Goal: Transaction & Acquisition: Purchase product/service

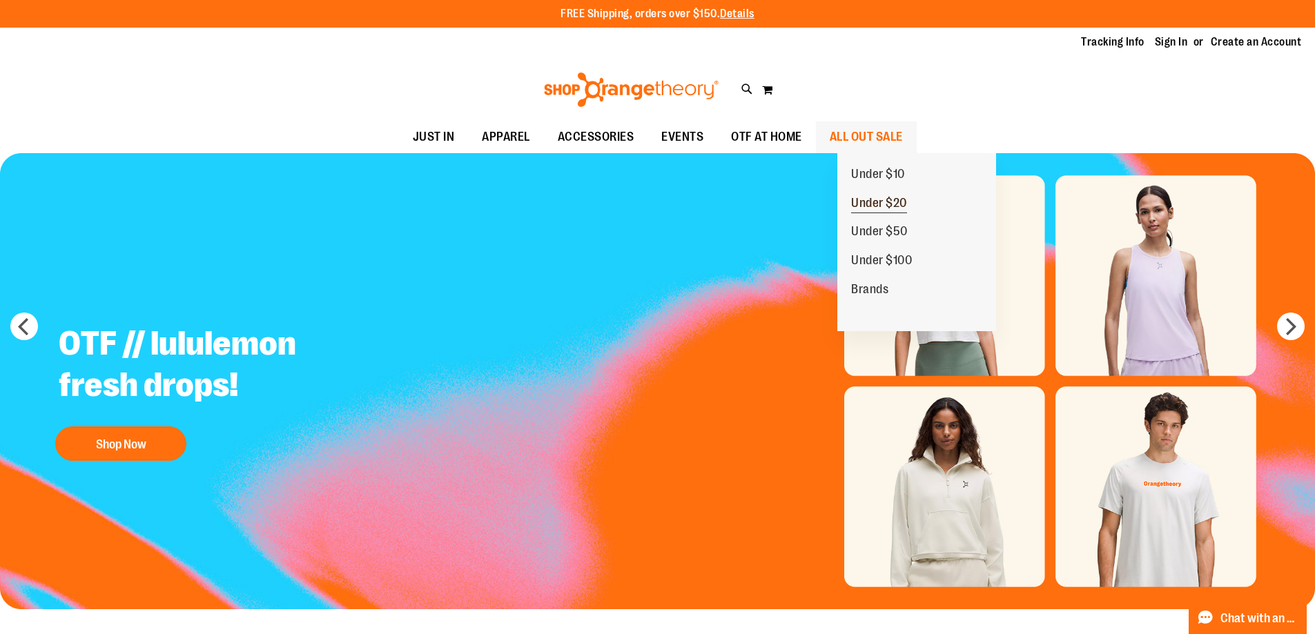
click at [879, 206] on span "Under $20" at bounding box center [879, 204] width 56 height 17
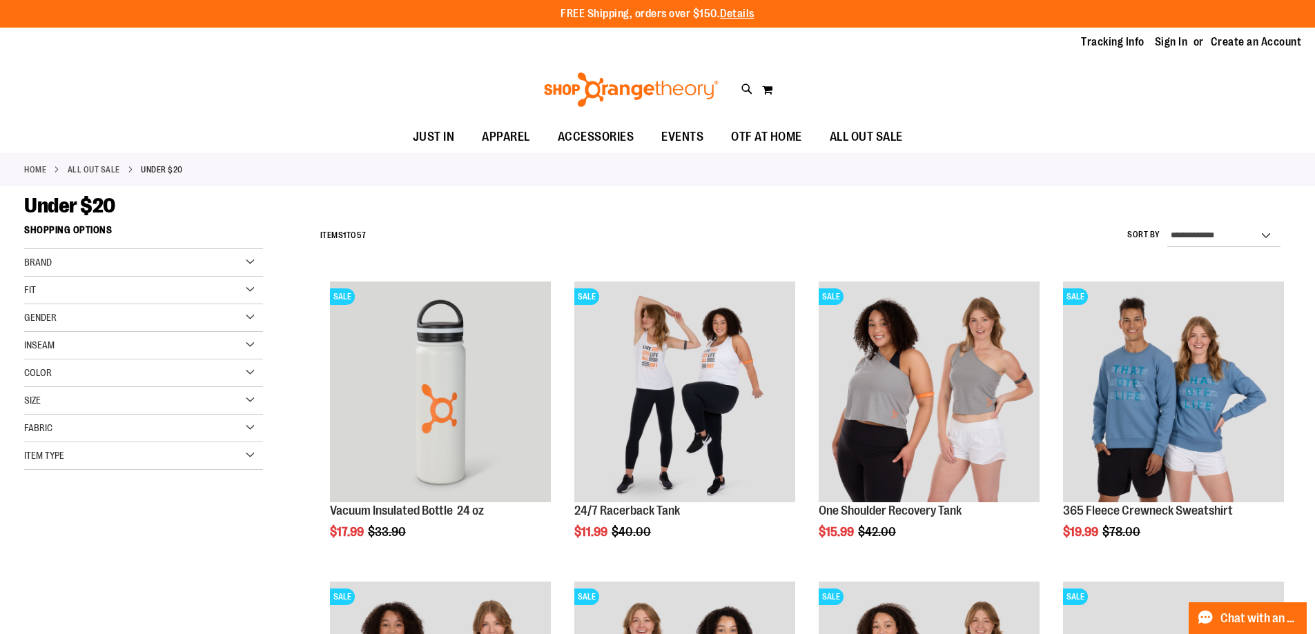
scroll to position [137, 0]
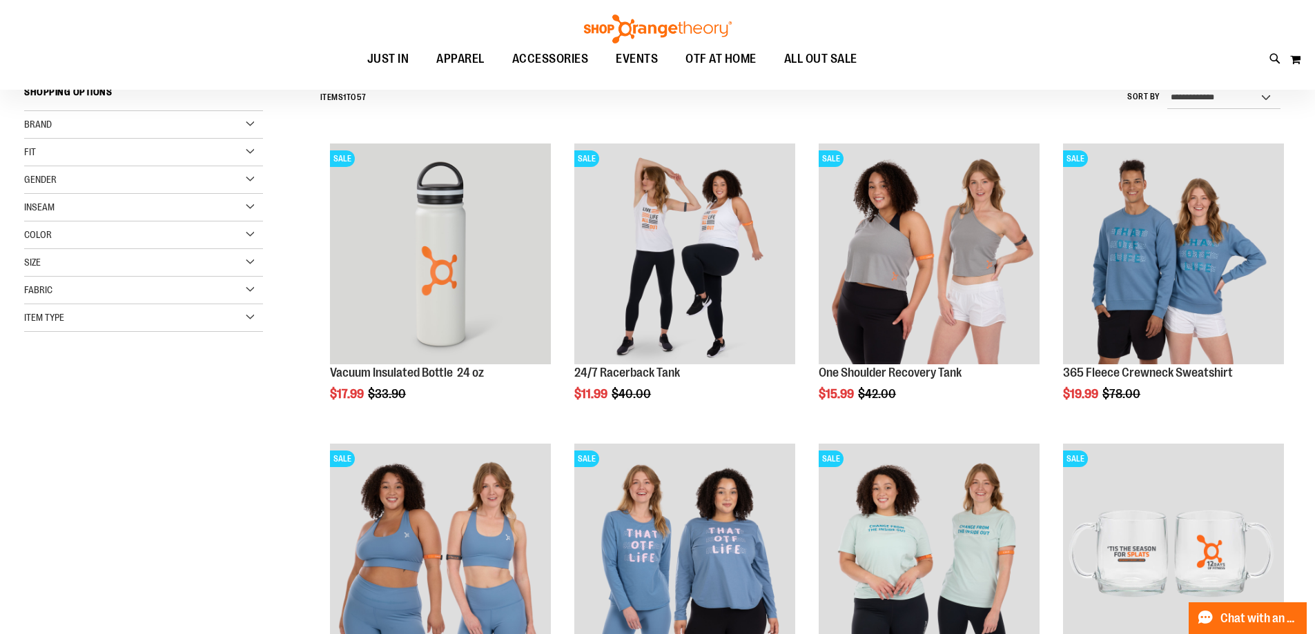
click at [1295, 166] on main "**********" at bounding box center [657, 587] width 1315 height 1078
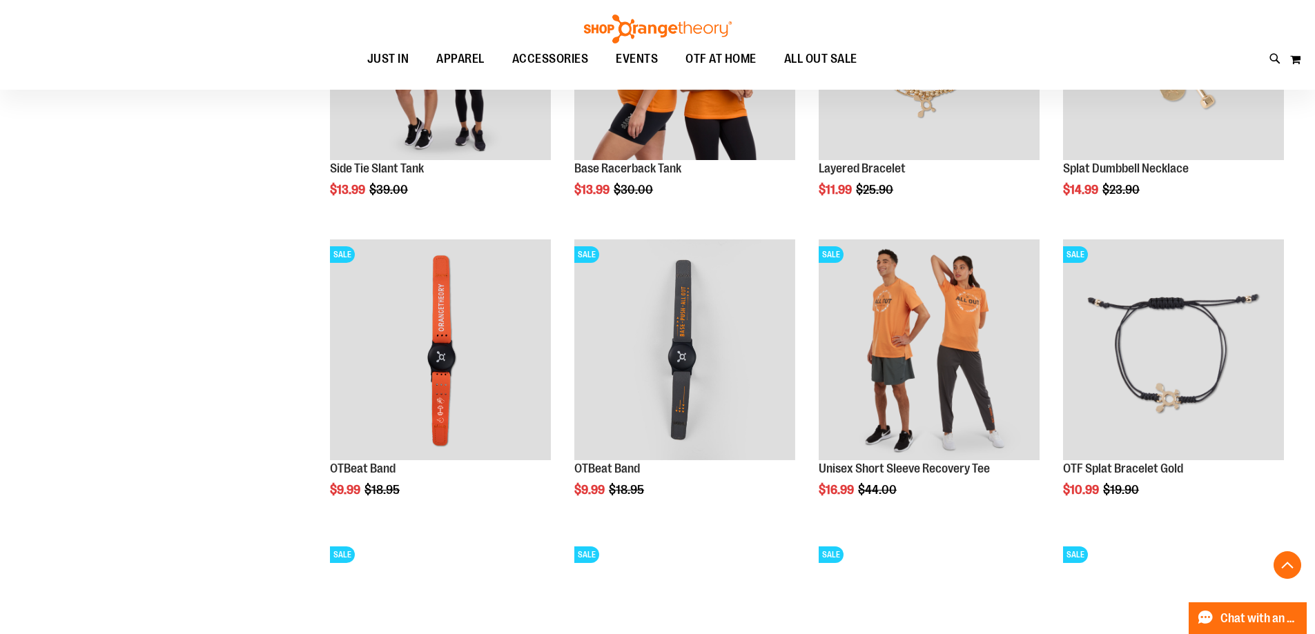
scroll to position [1380, 0]
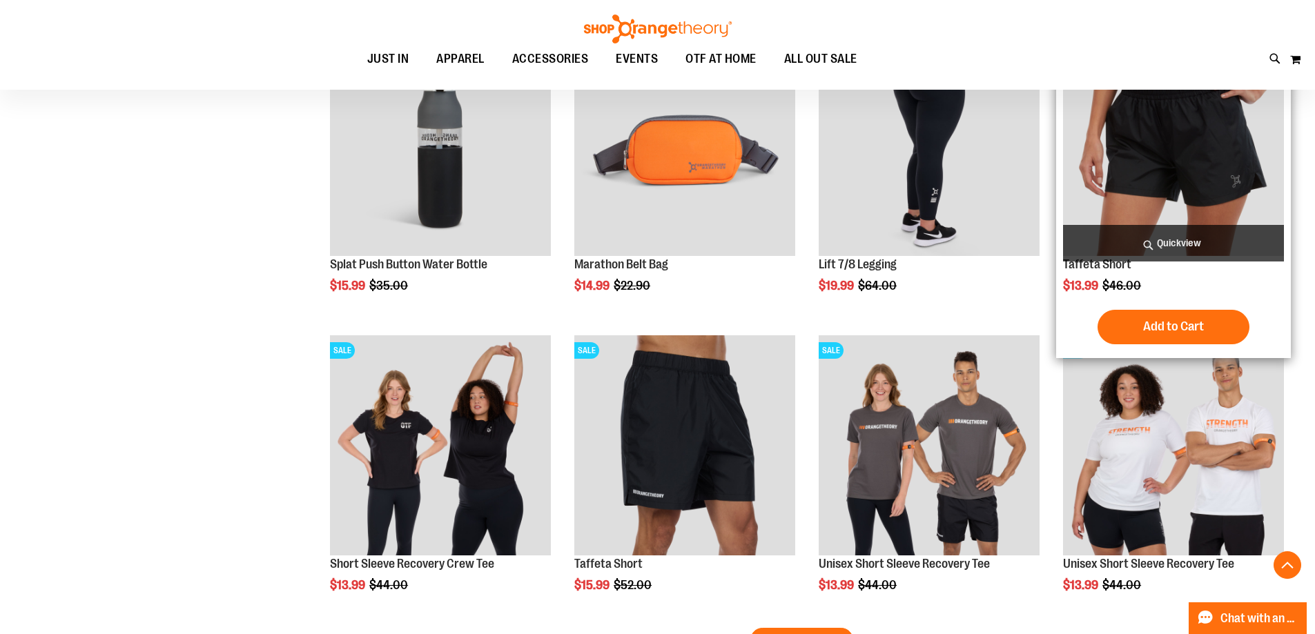
scroll to position [2553, 0]
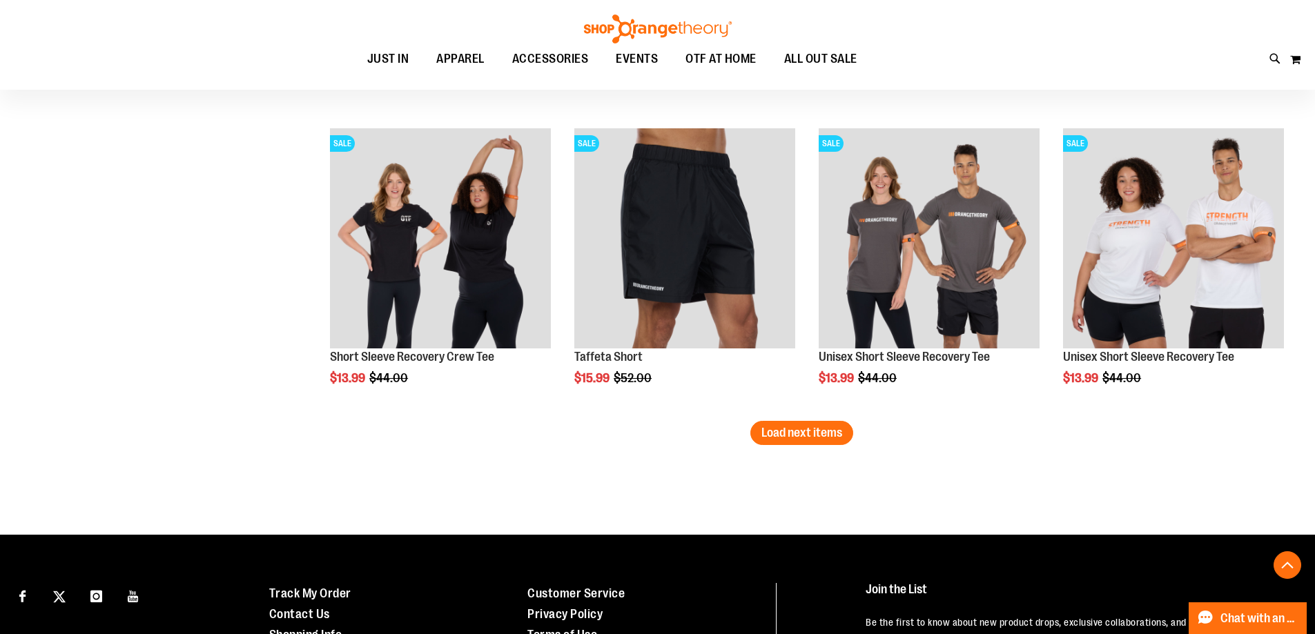
click at [824, 437] on span "Load next items" at bounding box center [801, 433] width 81 height 14
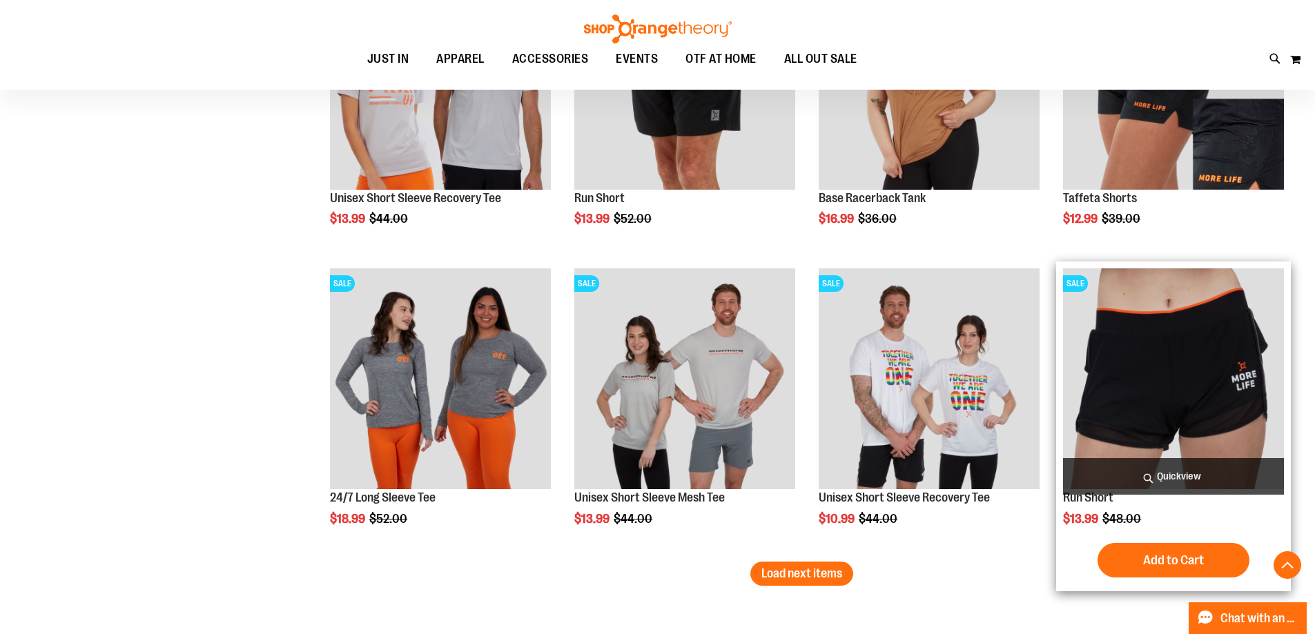
scroll to position [3588, 0]
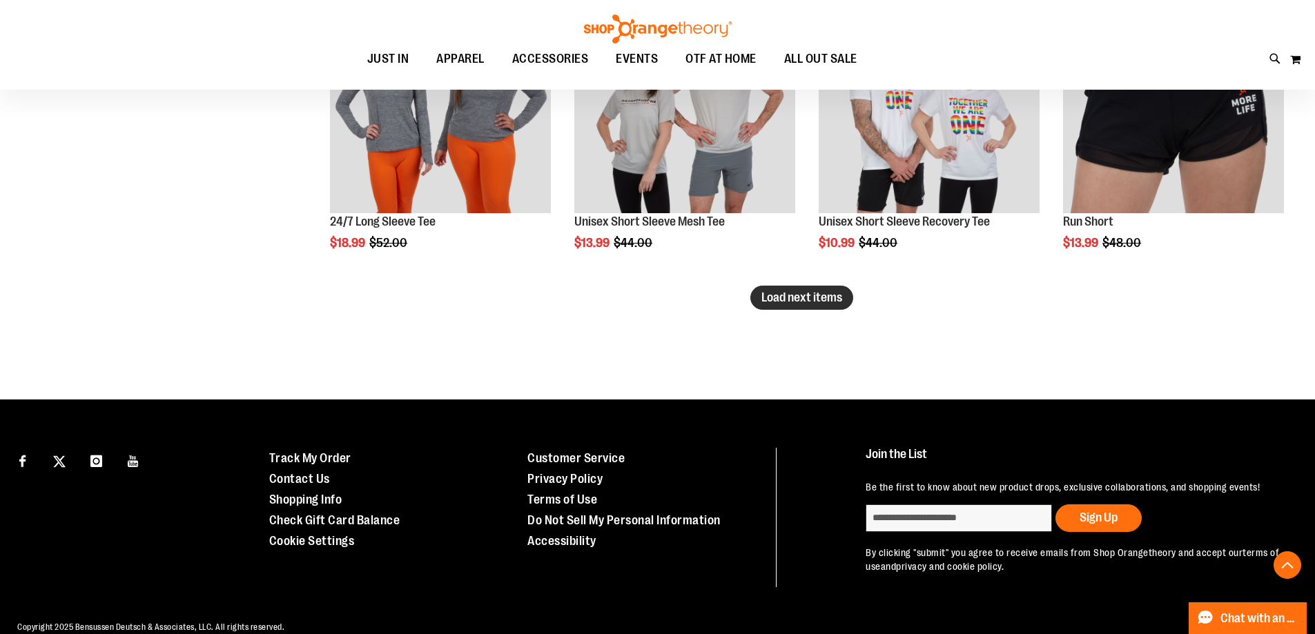
click at [803, 291] on span "Load next items" at bounding box center [801, 298] width 81 height 14
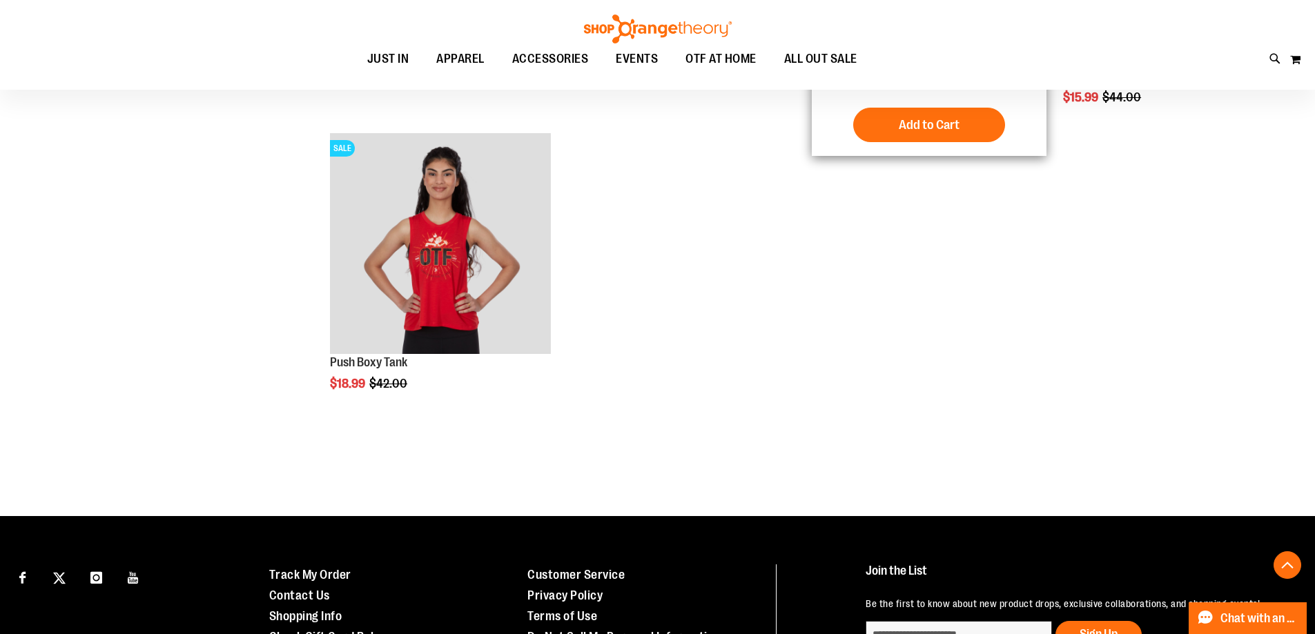
scroll to position [4071, 0]
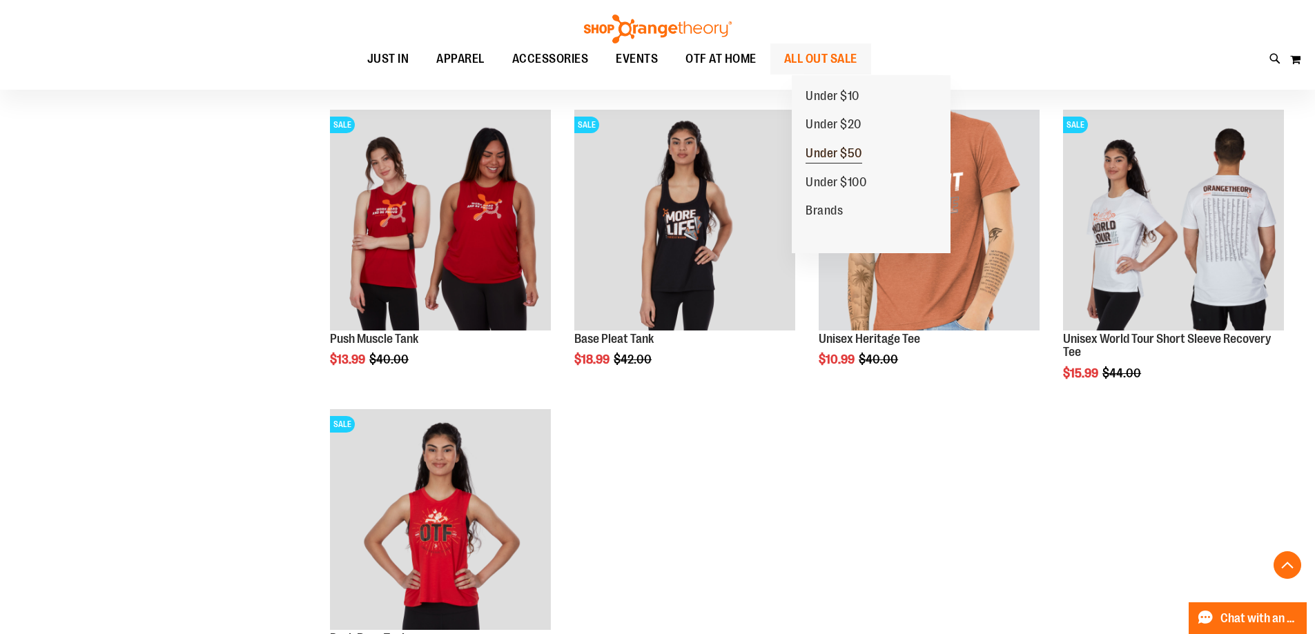
click at [842, 153] on span "Under $50" at bounding box center [833, 154] width 57 height 17
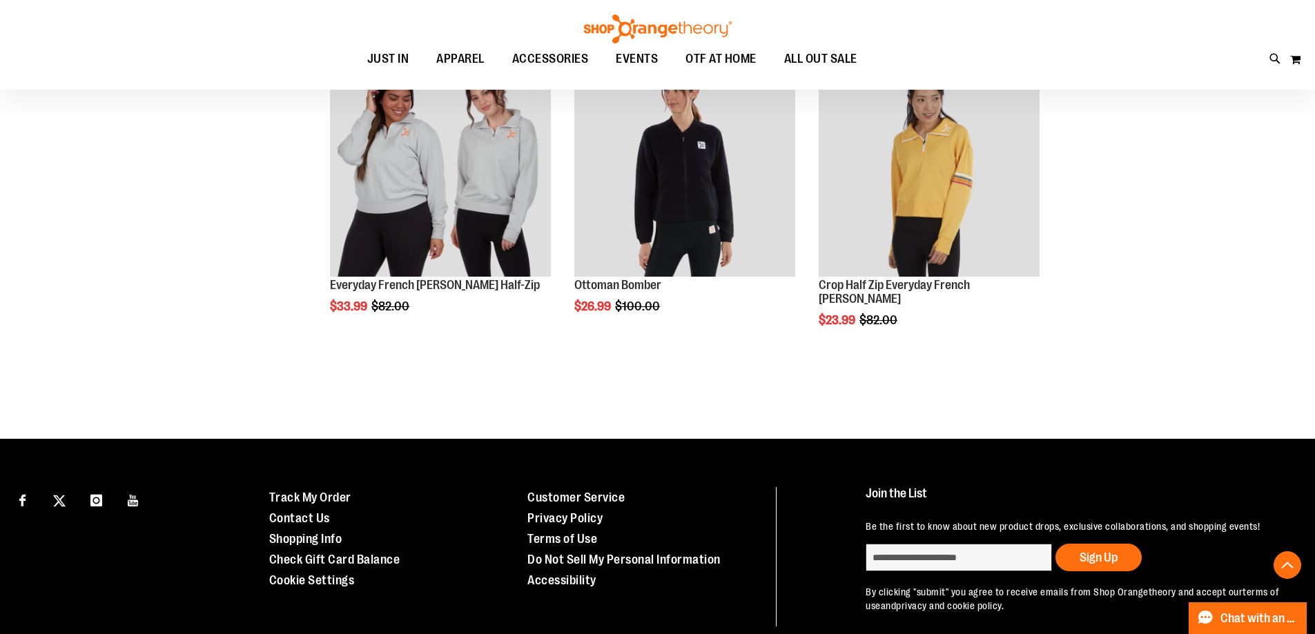
scroll to position [1518, 0]
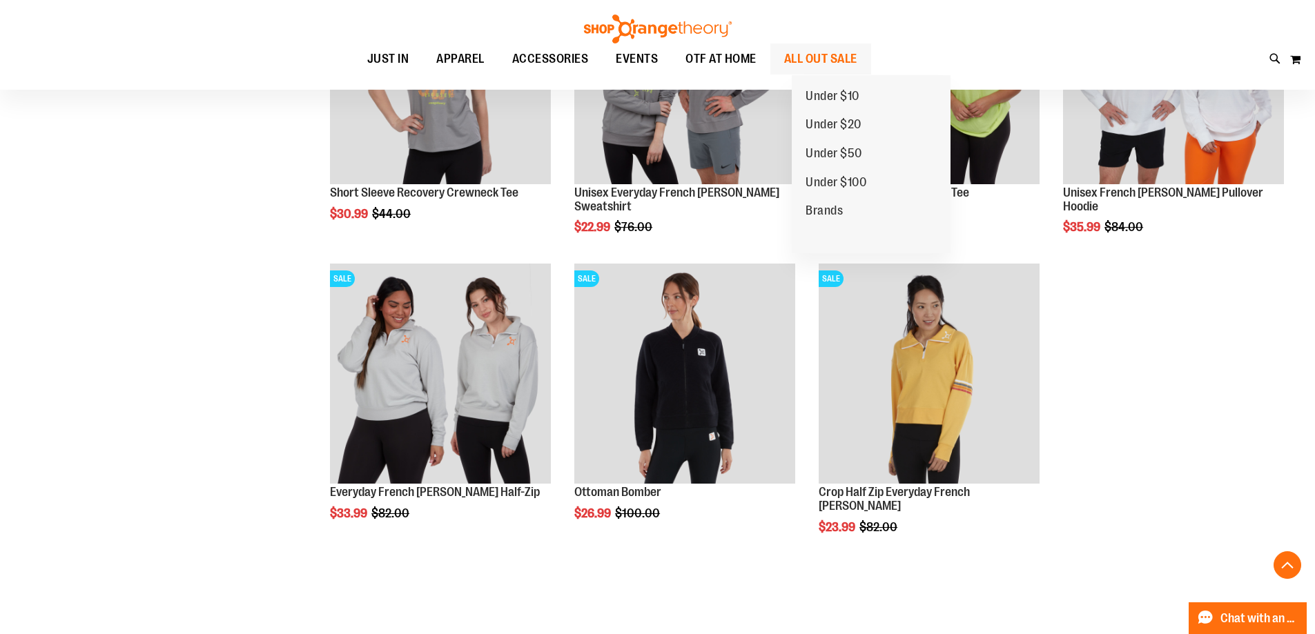
click at [857, 64] on span "ALL OUT SALE" at bounding box center [820, 58] width 73 height 31
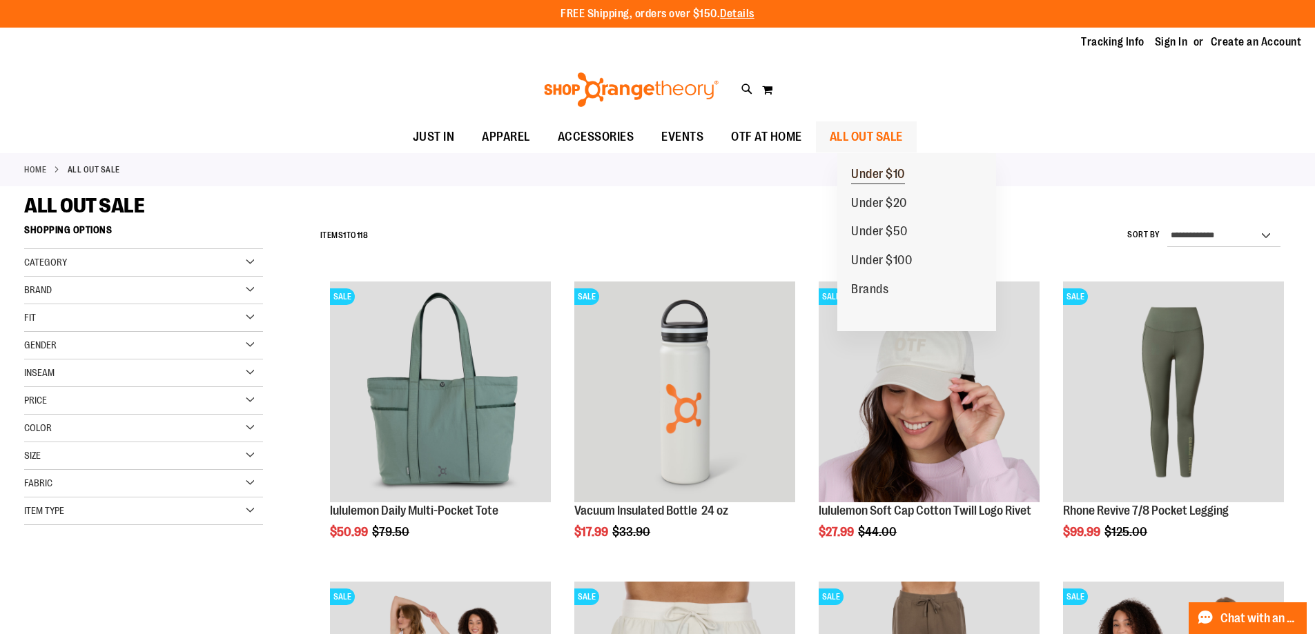
click at [892, 173] on span "Under $10" at bounding box center [878, 175] width 54 height 17
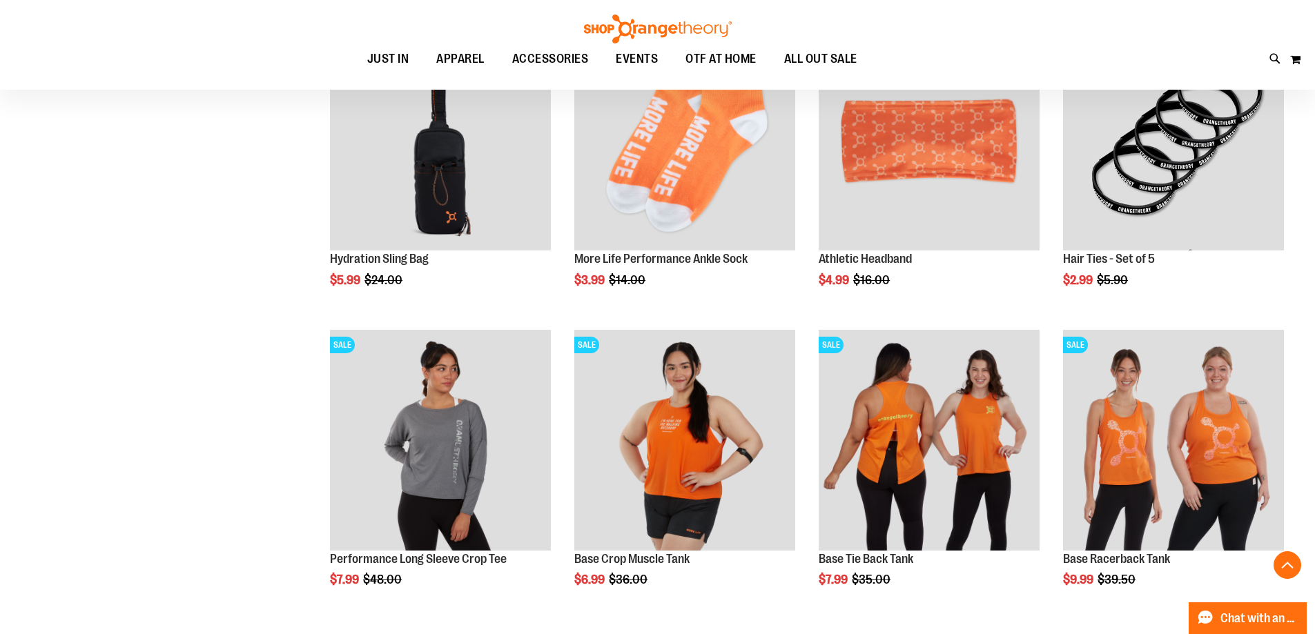
scroll to position [206, 0]
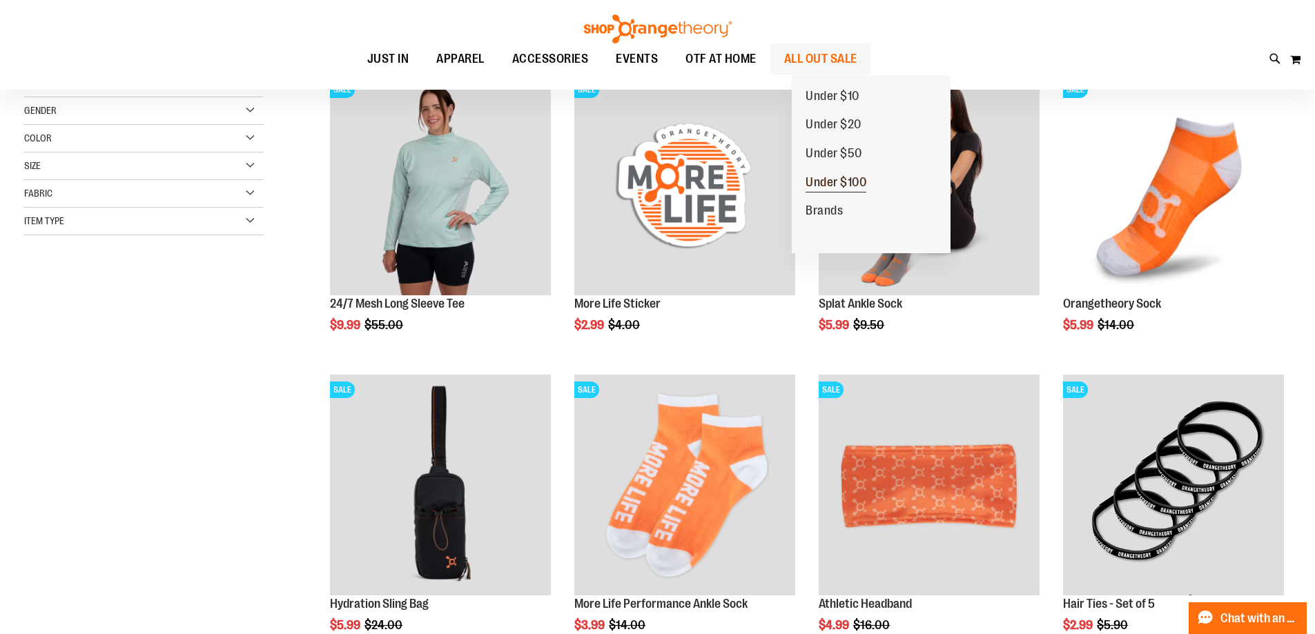
click at [830, 181] on span "Under $100" at bounding box center [835, 183] width 61 height 17
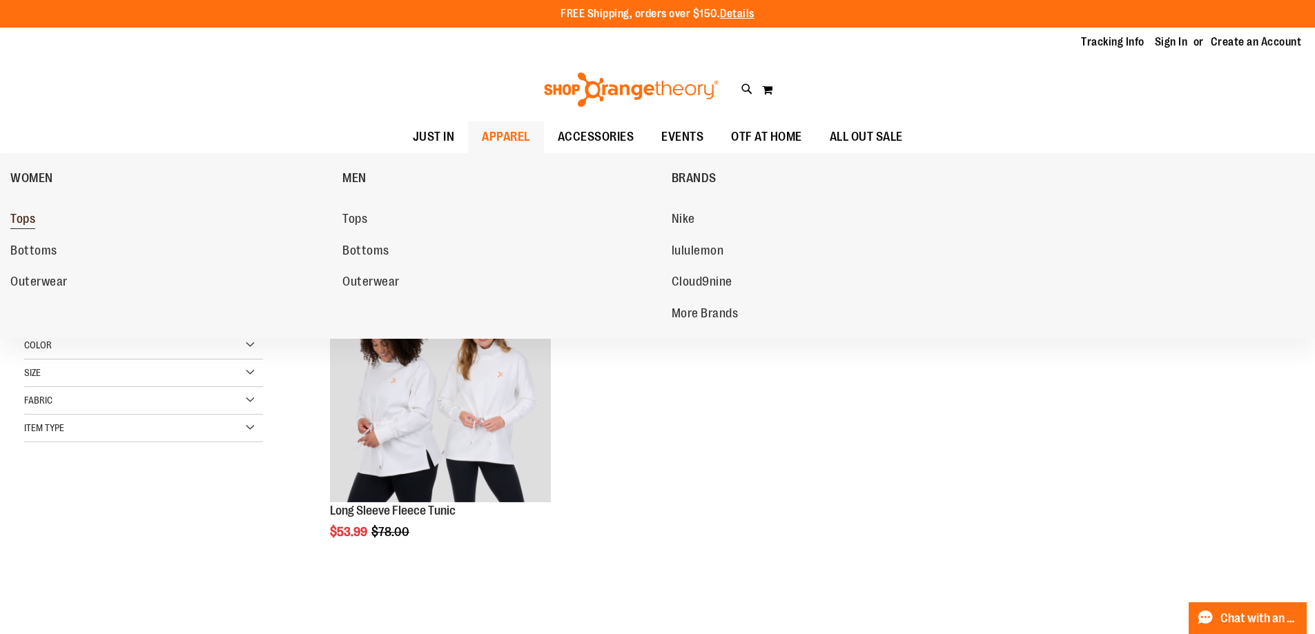
click at [32, 224] on span "Tops" at bounding box center [22, 220] width 25 height 17
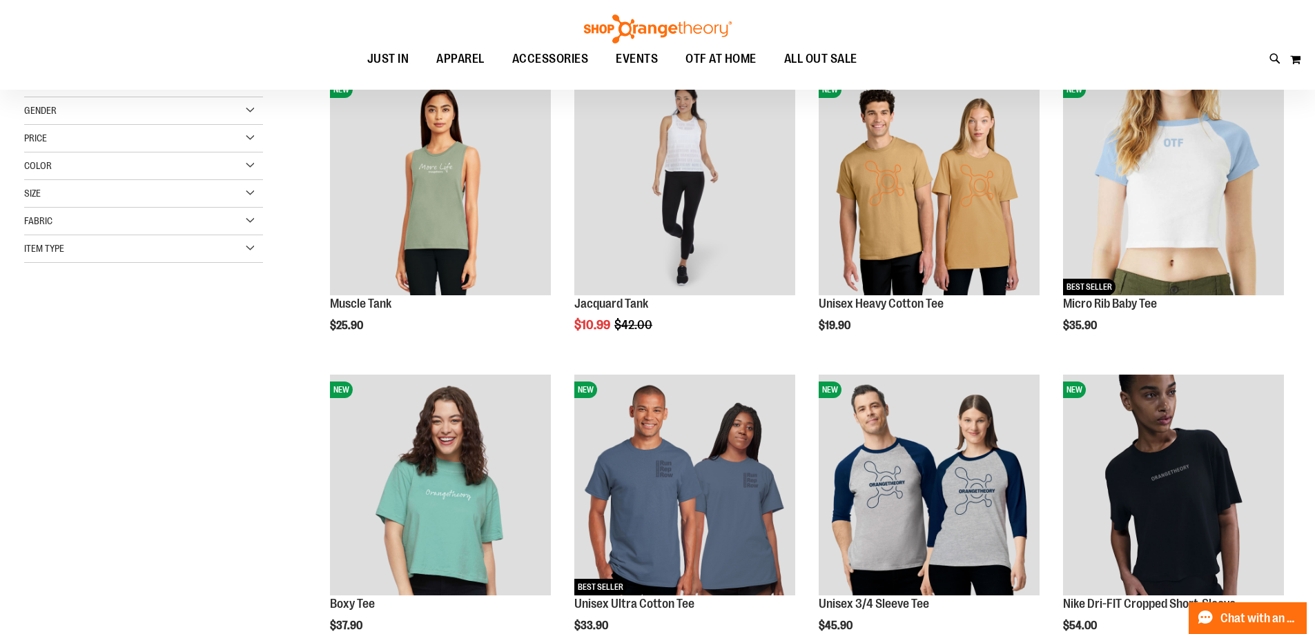
scroll to position [137, 0]
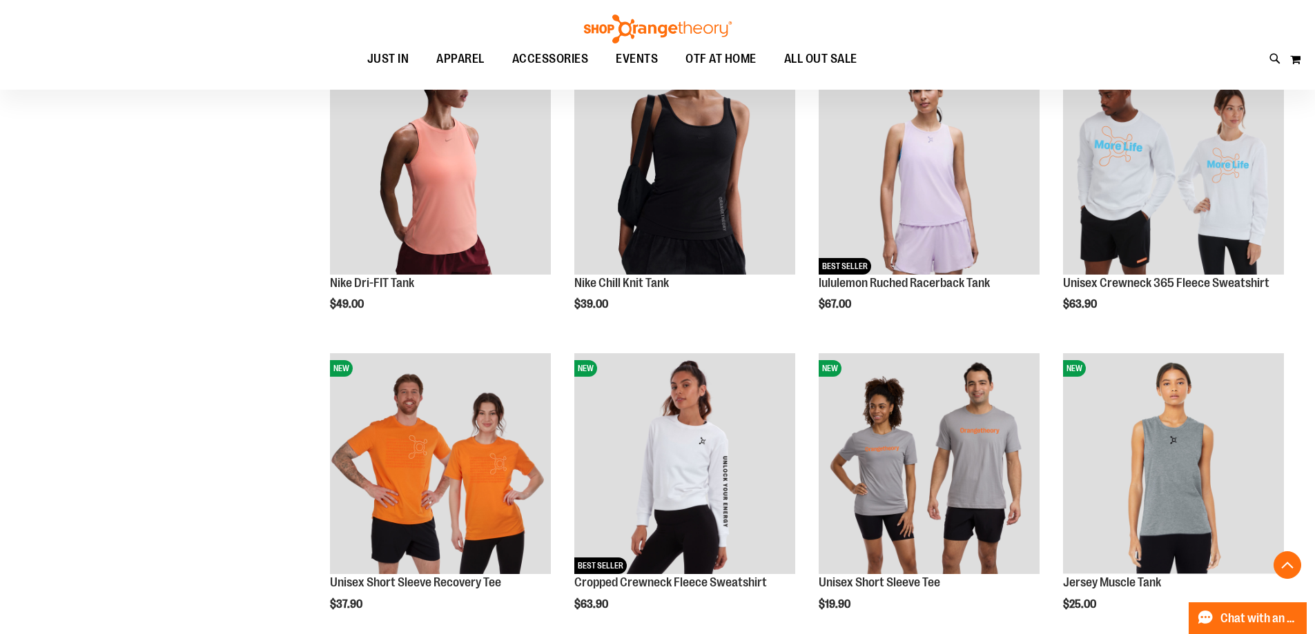
scroll to position [966, 0]
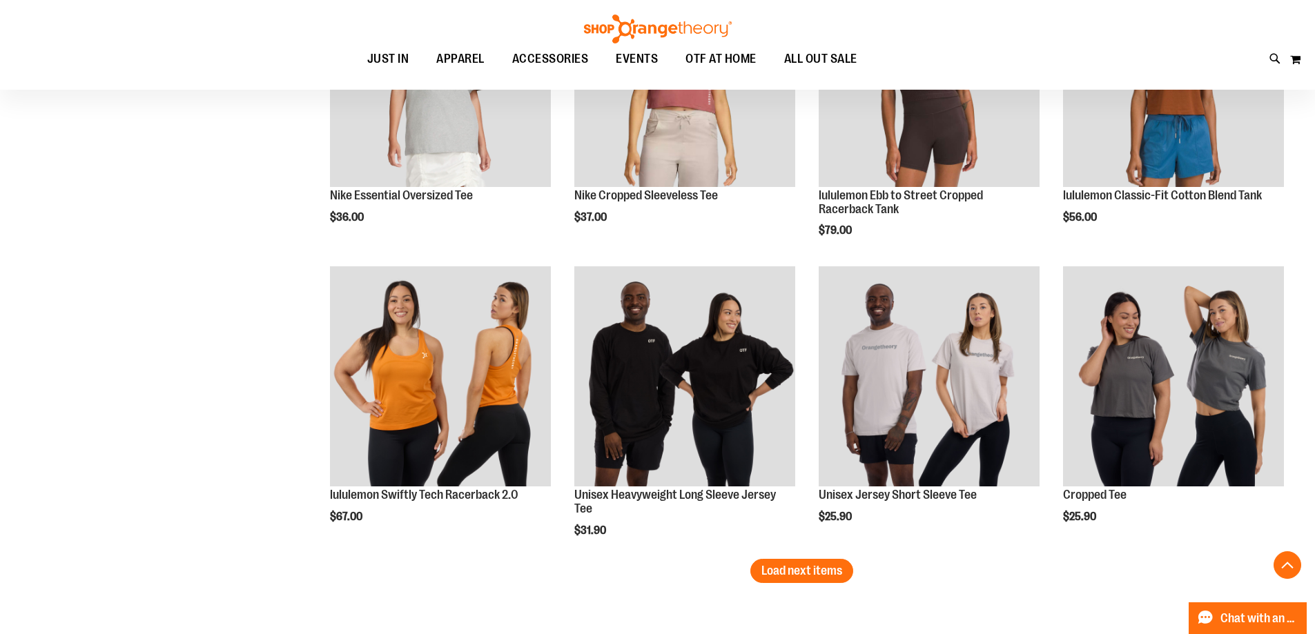
scroll to position [2553, 0]
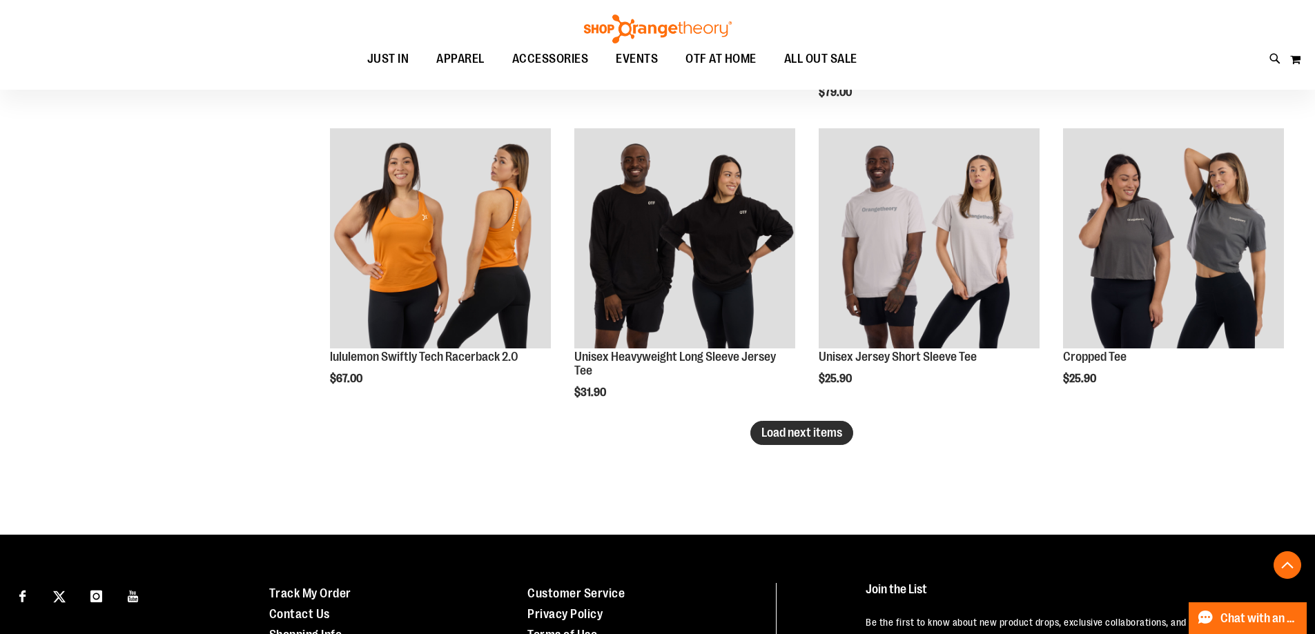
click at [819, 434] on span "Load next items" at bounding box center [801, 433] width 81 height 14
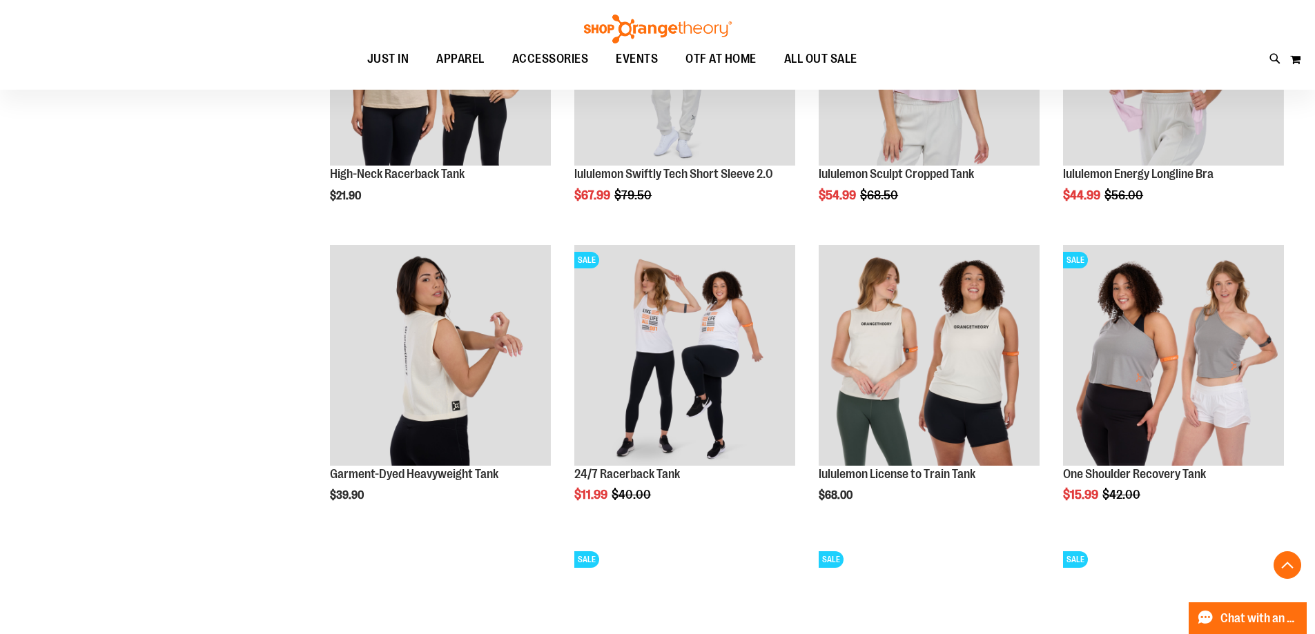
scroll to position [2967, 0]
